Goal: Information Seeking & Learning: Learn about a topic

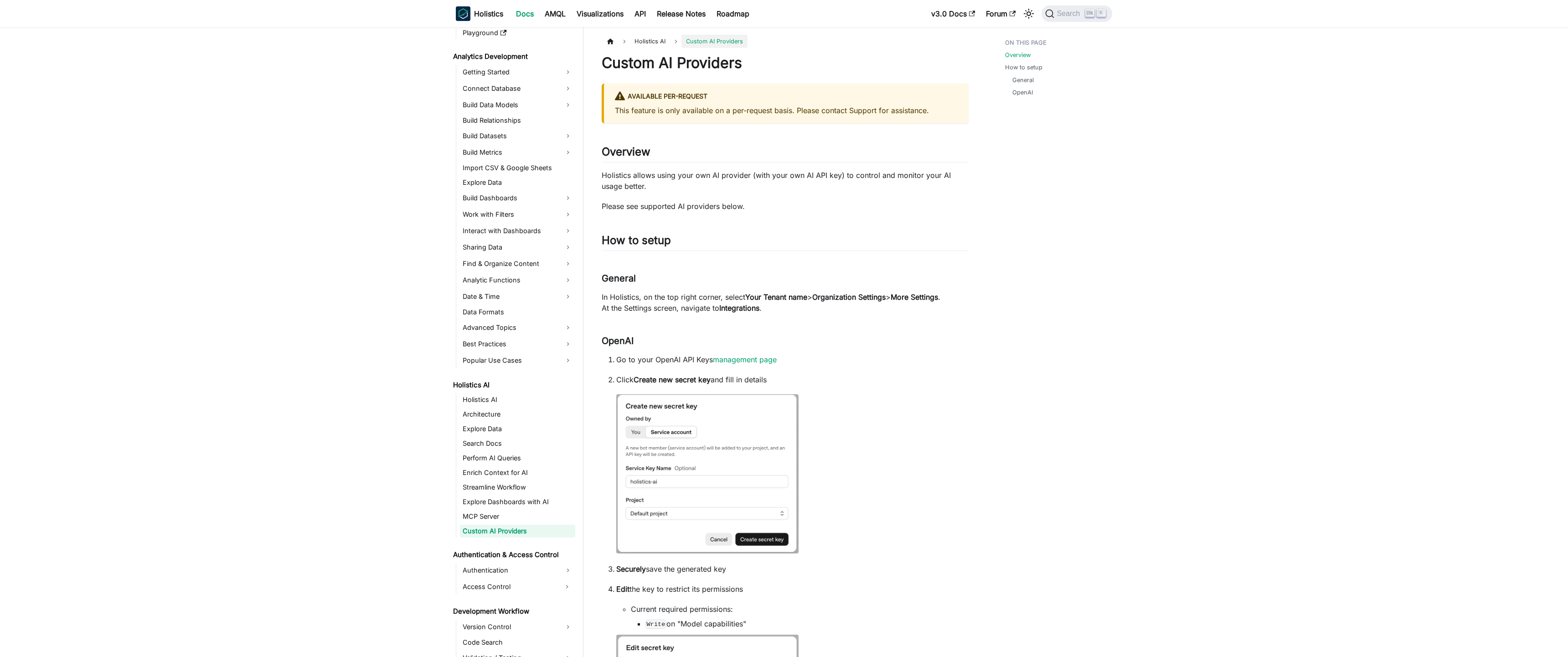
scroll to position [126, 0]
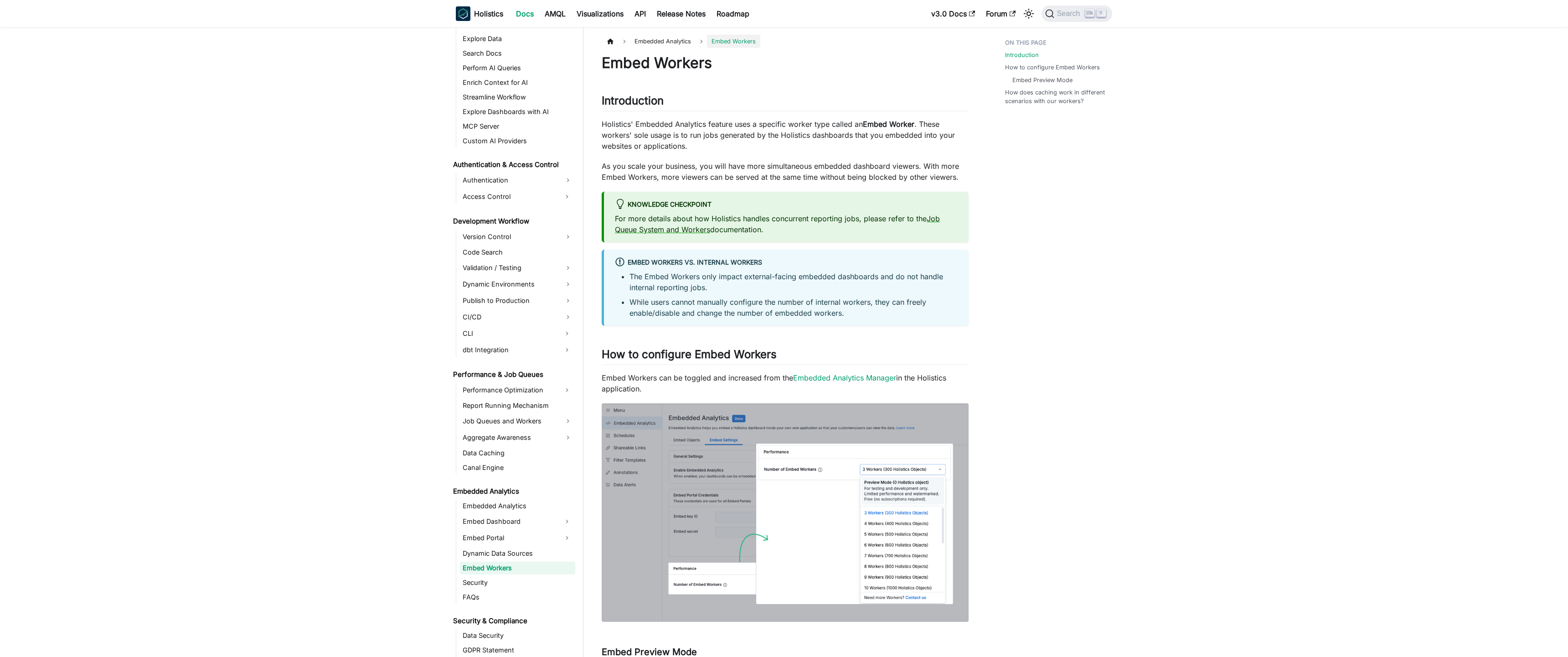
scroll to position [553, 0]
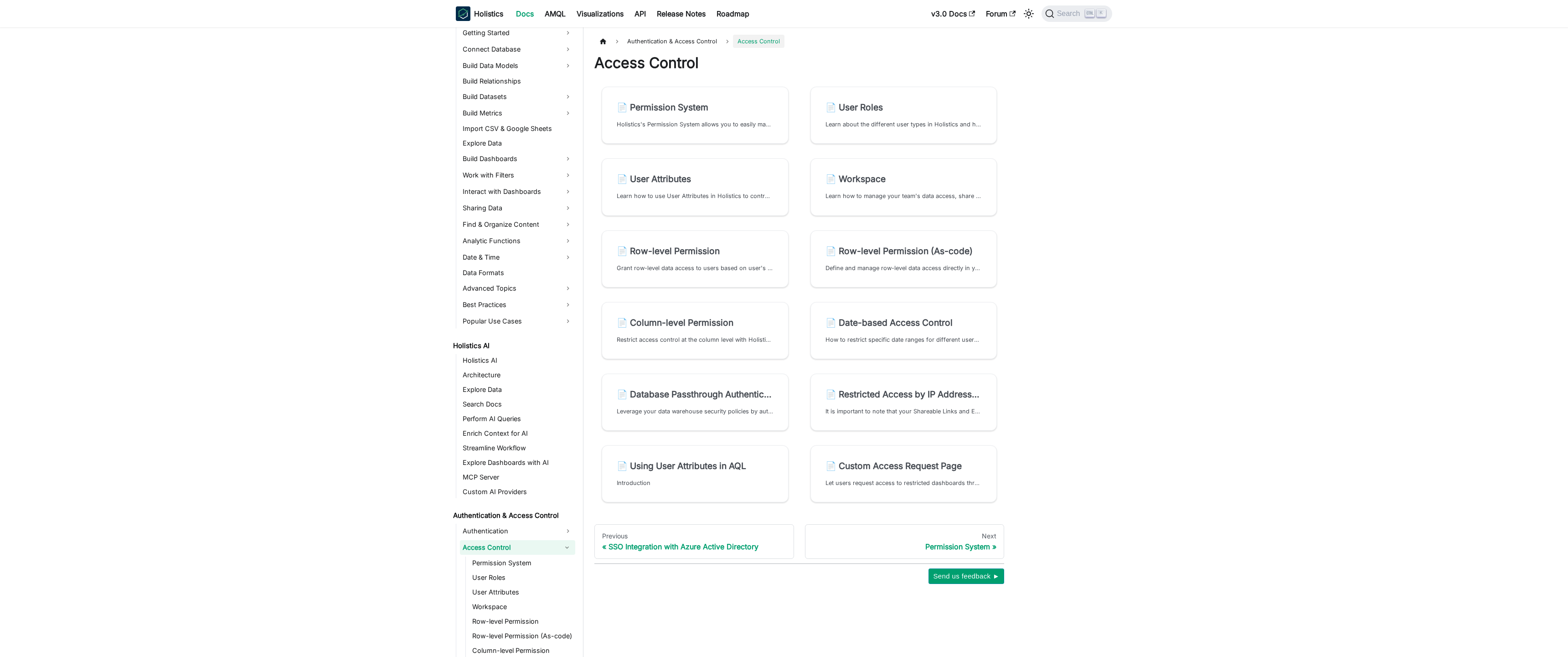
scroll to position [183, 0]
